Goal: Information Seeking & Learning: Learn about a topic

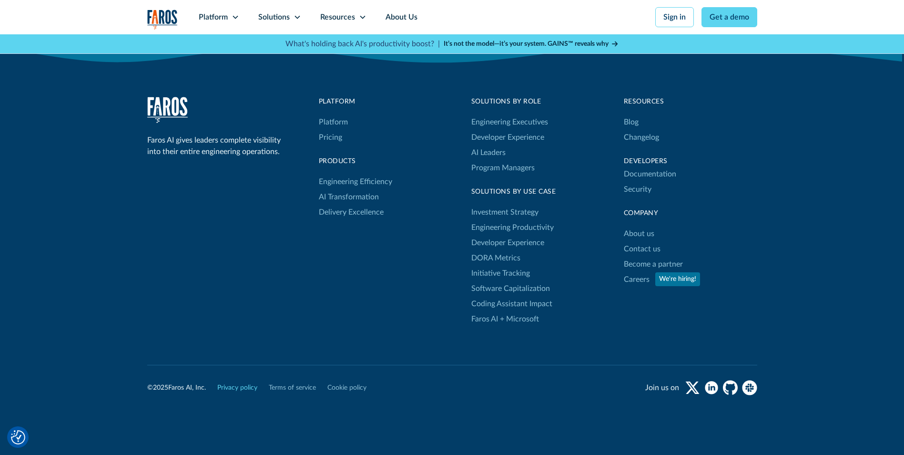
click at [257, 383] on link "Privacy policy" at bounding box center [237, 388] width 40 height 10
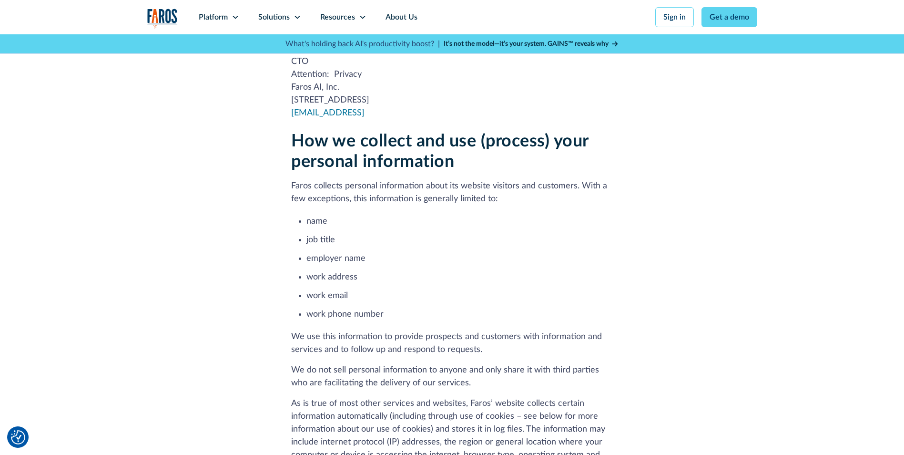
scroll to position [443, 0]
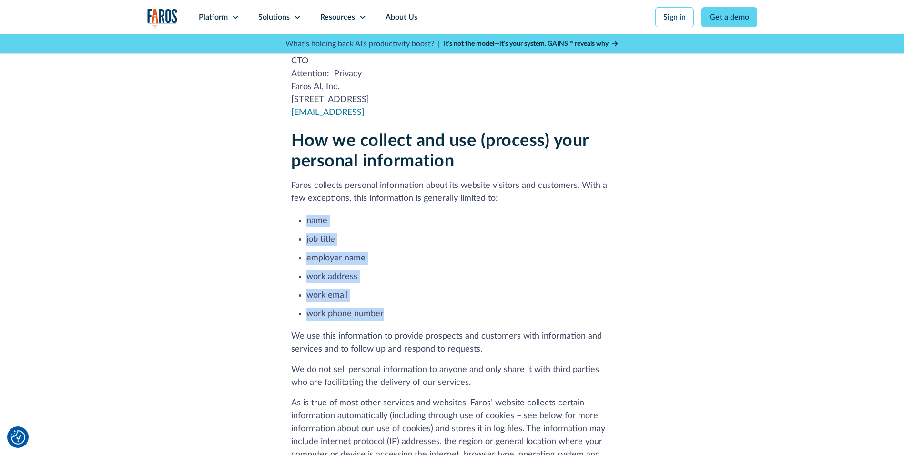
drag, startPoint x: 378, startPoint y: 300, endPoint x: 300, endPoint y: 212, distance: 117.5
click at [300, 213] on ul "name job title employer name work address work email work phone number" at bounding box center [452, 267] width 322 height 108
copy ul "name job title employer name work address work email work phone number"
click at [563, 216] on ul "name job title employer name work address work email work phone number" at bounding box center [452, 267] width 322 height 108
